Goal: Transaction & Acquisition: Purchase product/service

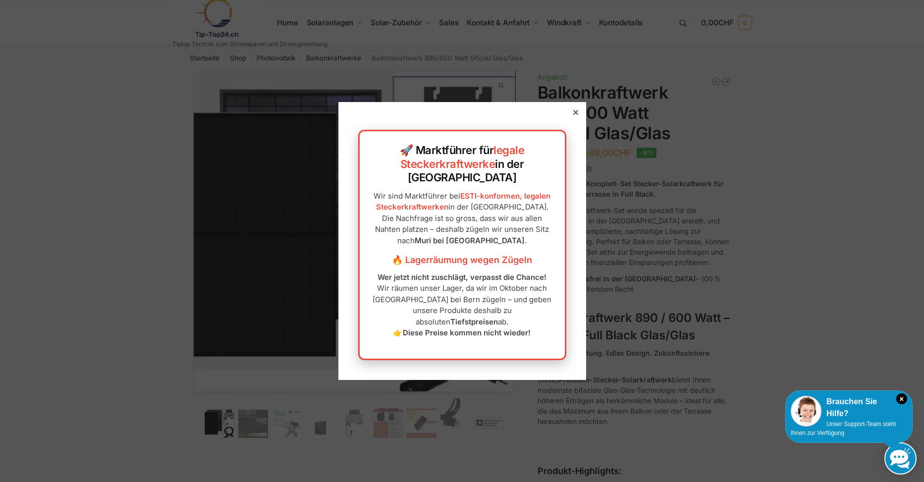
click at [573, 115] on icon at bounding box center [575, 112] width 5 height 5
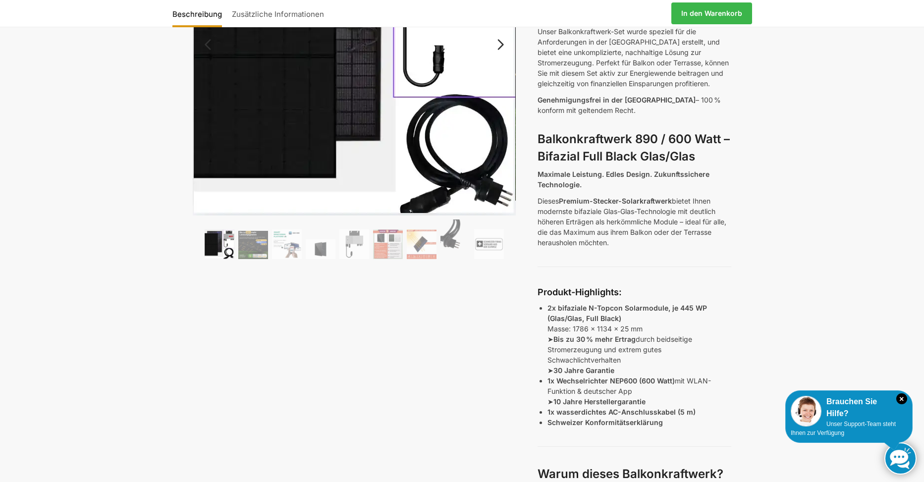
scroll to position [85, 0]
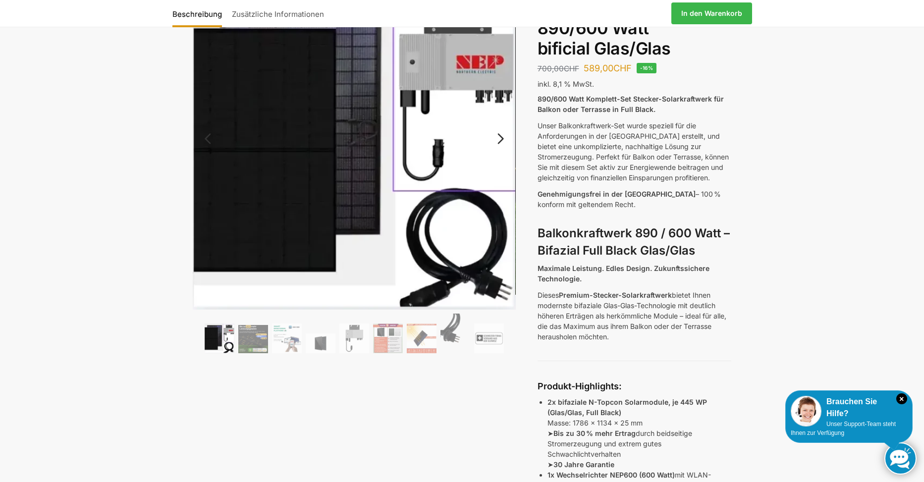
click at [497, 139] on link "Next" at bounding box center [498, 144] width 33 height 10
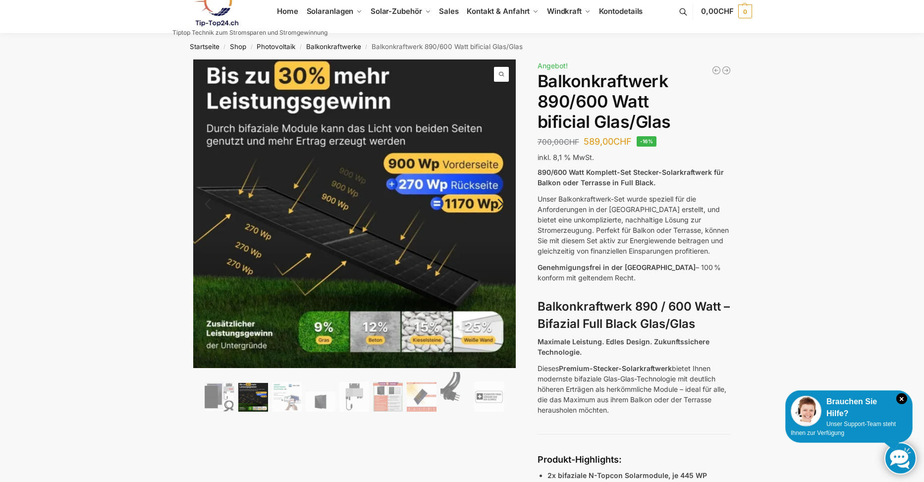
scroll to position [9, 0]
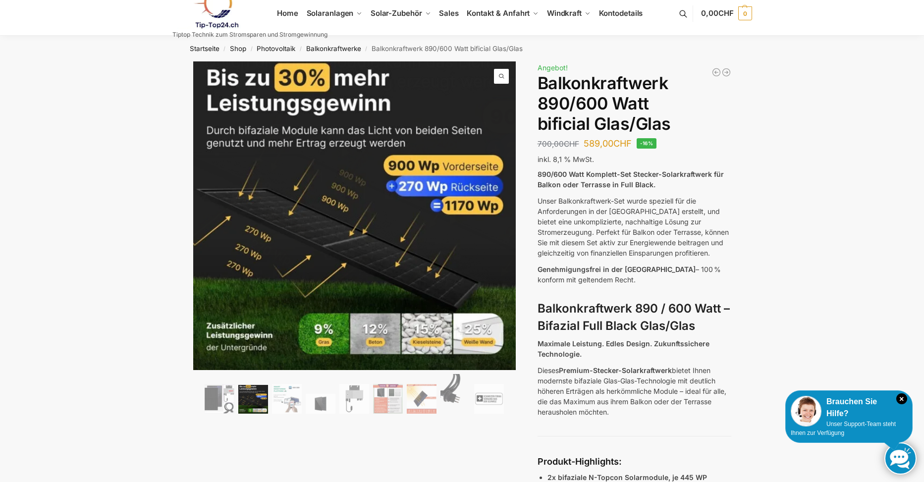
click at [496, 208] on link "Next" at bounding box center [498, 211] width 33 height 10
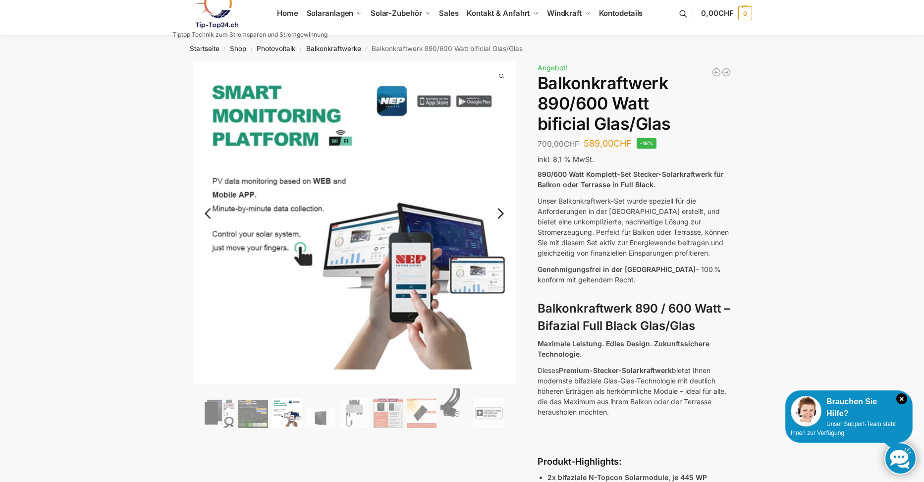
click at [496, 213] on link "Next" at bounding box center [498, 218] width 33 height 10
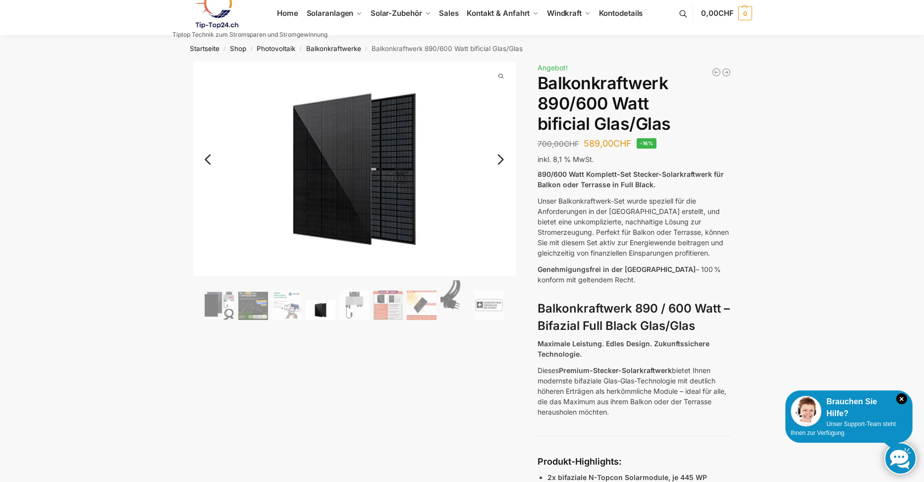
click at [499, 159] on link "Next" at bounding box center [498, 164] width 33 height 10
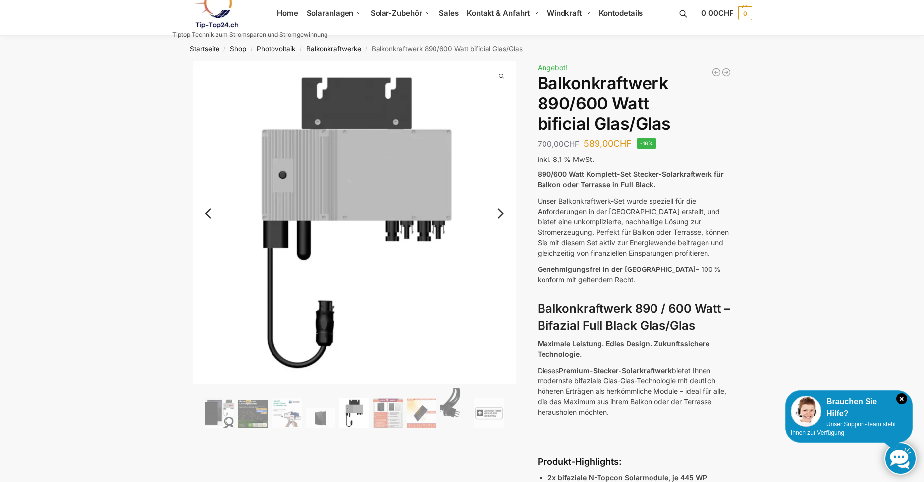
click at [500, 213] on link "Next" at bounding box center [498, 218] width 33 height 10
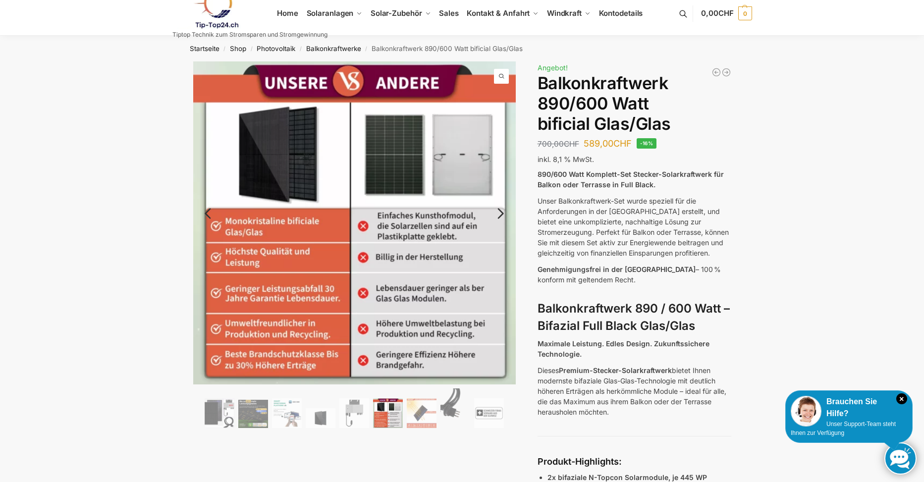
click at [501, 213] on link "Next" at bounding box center [498, 218] width 33 height 10
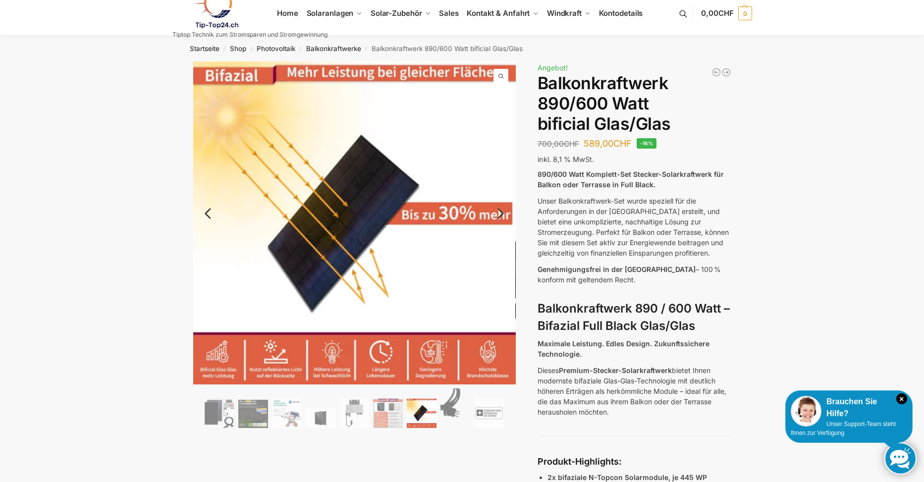
click at [502, 213] on link "Next" at bounding box center [498, 218] width 33 height 10
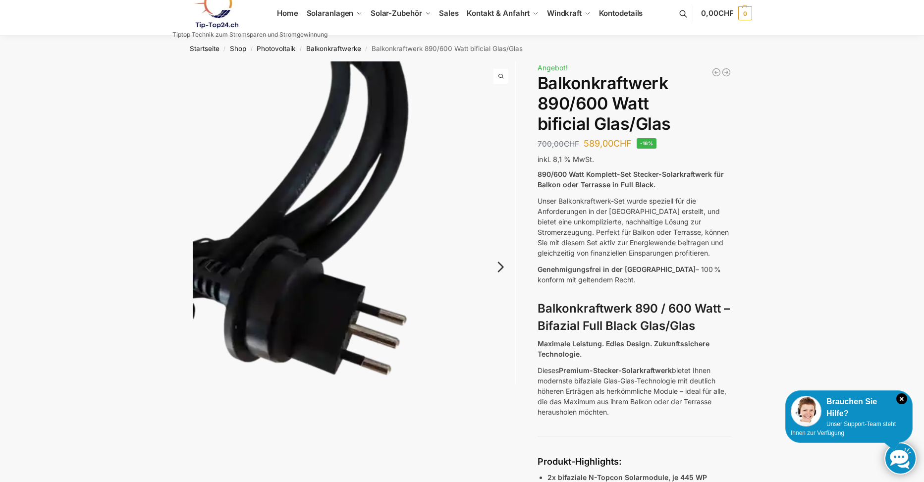
click at [501, 267] on link "Next" at bounding box center [498, 272] width 33 height 10
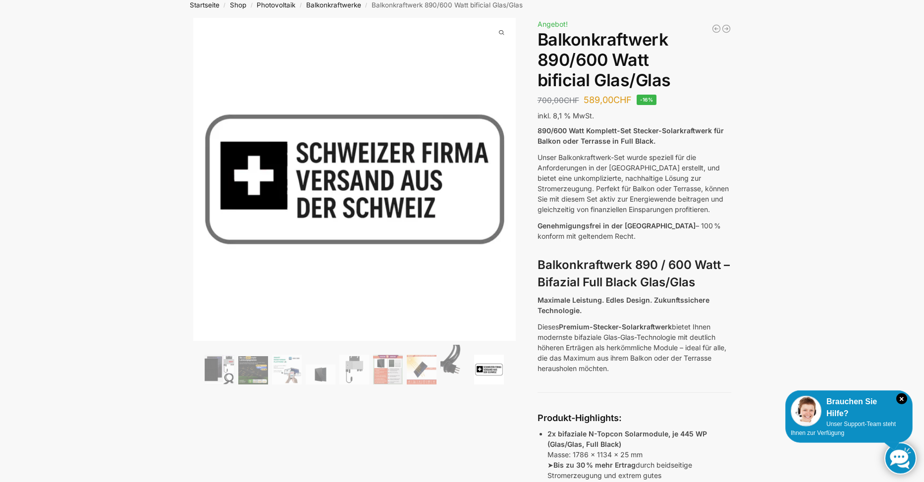
scroll to position [0, 0]
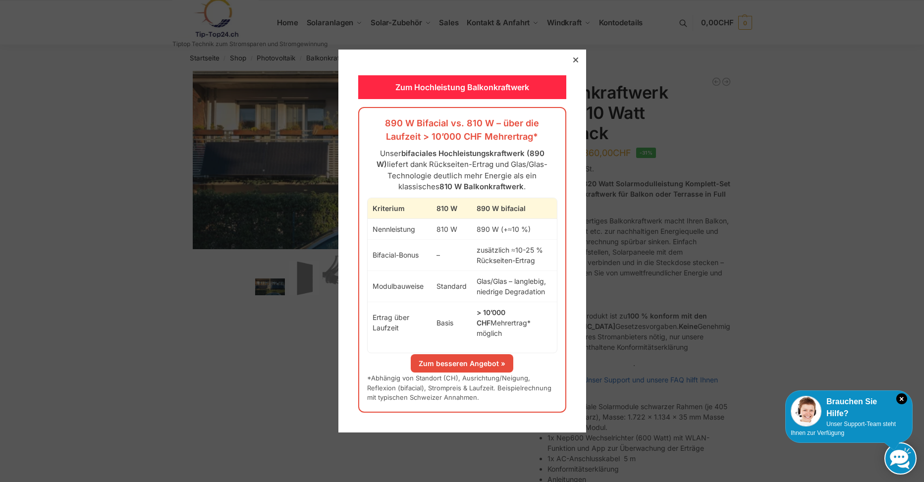
click at [575, 64] on div at bounding box center [575, 59] width 9 height 9
